Goal: Task Accomplishment & Management: Use online tool/utility

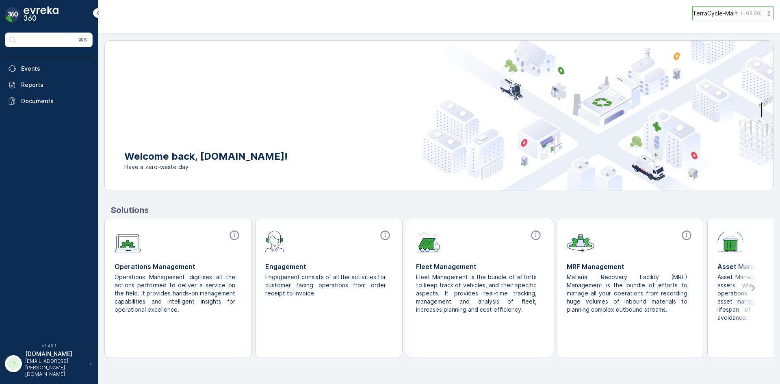
click at [723, 16] on p "TerraCycle-Main" at bounding box center [714, 13] width 45 height 8
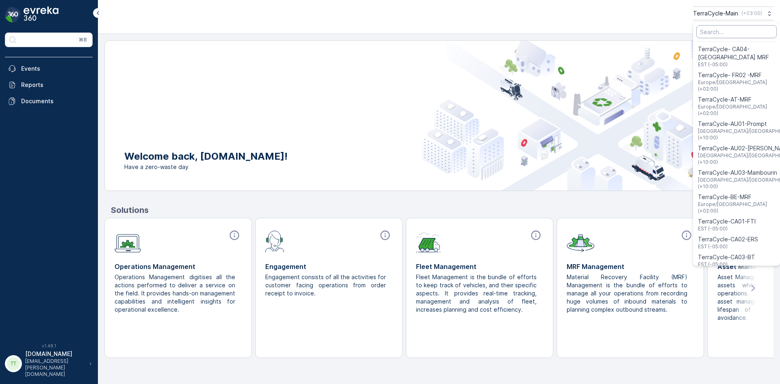
click at [720, 32] on input "Menu" at bounding box center [736, 31] width 80 height 13
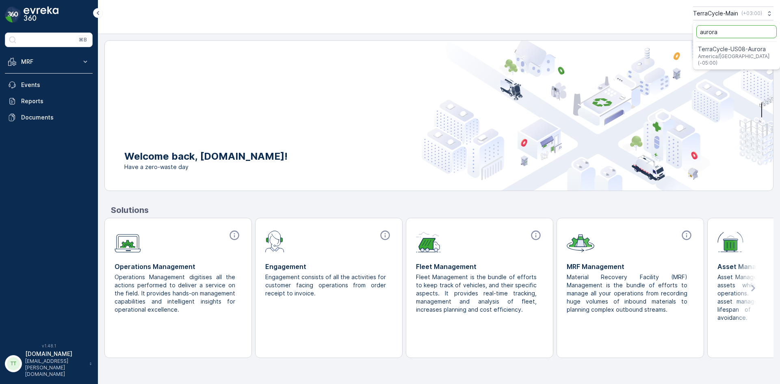
type input "aurora"
click at [719, 49] on span "TerraCycle-US08-Aurora" at bounding box center [736, 49] width 77 height 8
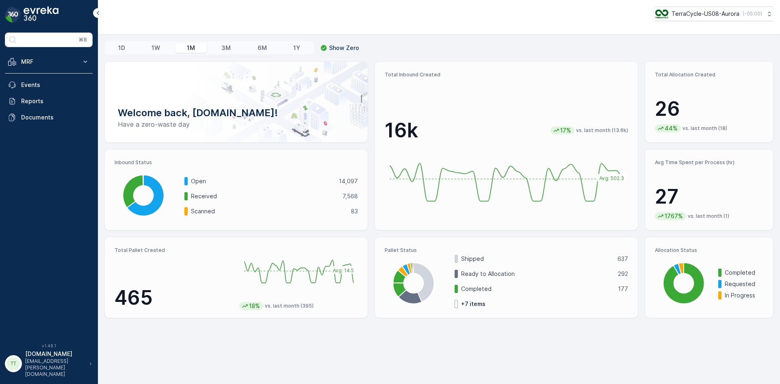
click at [218, 9] on div "TerraCycle-US08-Aurora ( -05:00 )" at bounding box center [438, 13] width 669 height 15
click at [59, 59] on p "MRF" at bounding box center [48, 62] width 55 height 8
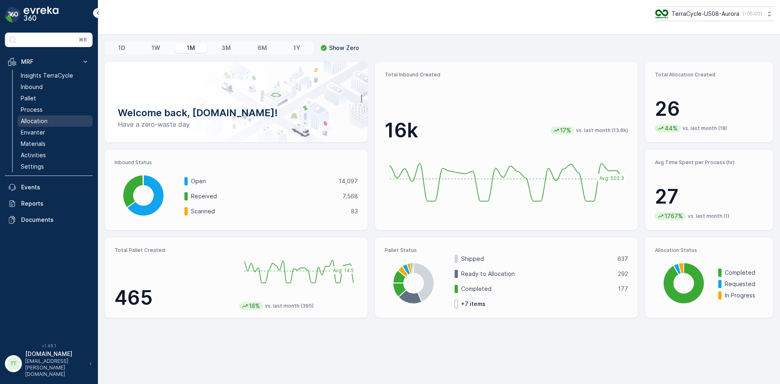
click at [33, 121] on p "Allocation" at bounding box center [34, 121] width 27 height 8
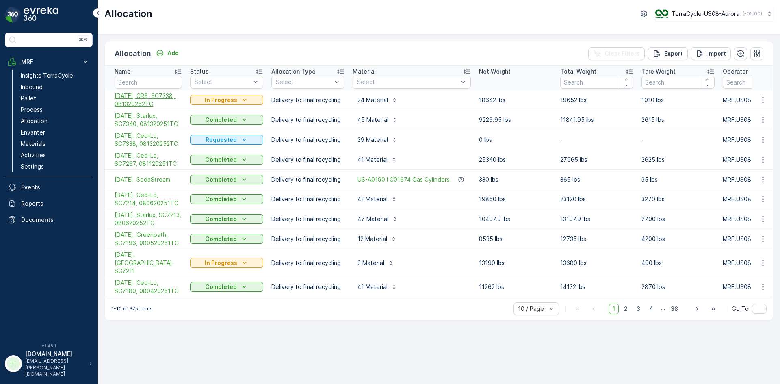
click at [165, 97] on span "08/14/25, CRS, SC7338, 081320252TC" at bounding box center [148, 100] width 67 height 16
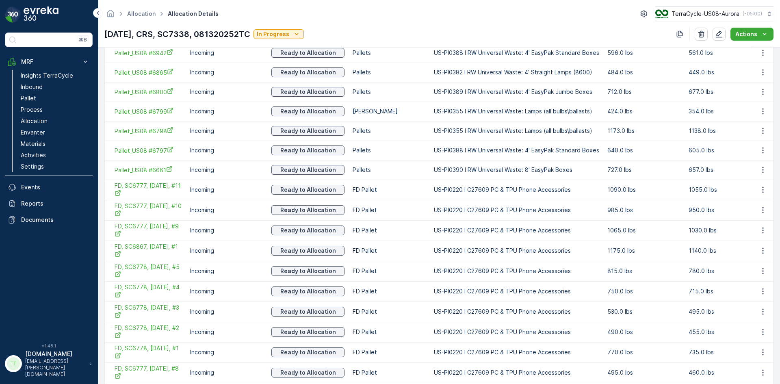
scroll to position [285, 0]
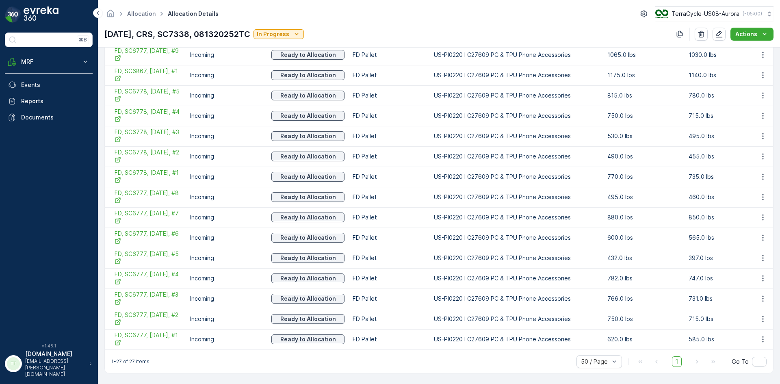
scroll to position [488, 0]
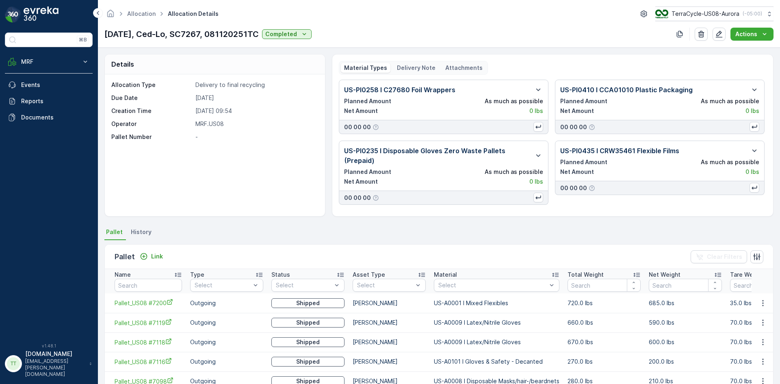
click at [404, 69] on p "Delivery Note" at bounding box center [416, 68] width 39 height 8
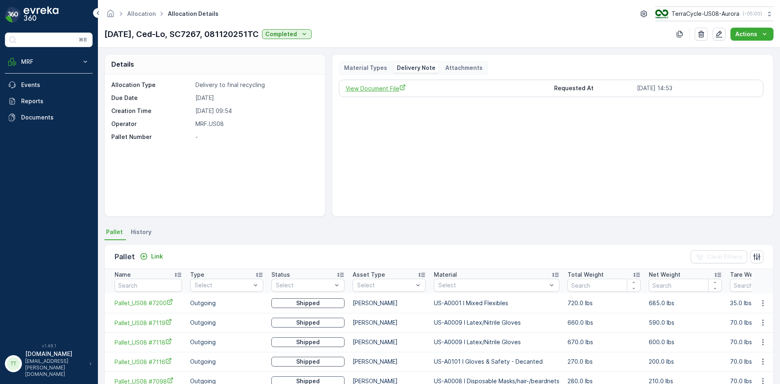
click at [397, 86] on span "View Document File" at bounding box center [447, 88] width 202 height 9
drag, startPoint x: 208, startPoint y: 33, endPoint x: 177, endPoint y: 31, distance: 31.7
click at [177, 31] on p "[DATE], Ced-Lo, SC7267, 081120251TC" at bounding box center [181, 34] width 154 height 12
copy p "SC7267"
